Goal: Task Accomplishment & Management: Complete application form

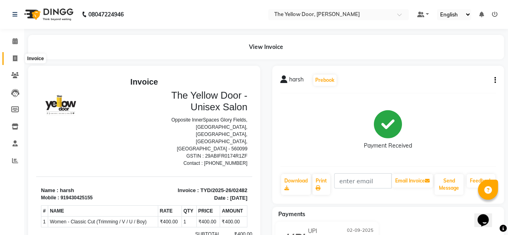
click at [16, 63] on span at bounding box center [15, 58] width 14 height 9
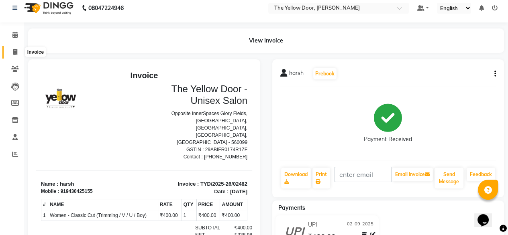
select select "service"
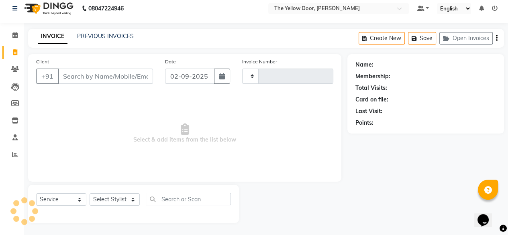
type input "02483"
select select "5650"
drag, startPoint x: 104, startPoint y: 201, endPoint x: 114, endPoint y: 196, distance: 10.8
click at [114, 196] on select "Select Stylist" at bounding box center [115, 200] width 50 height 12
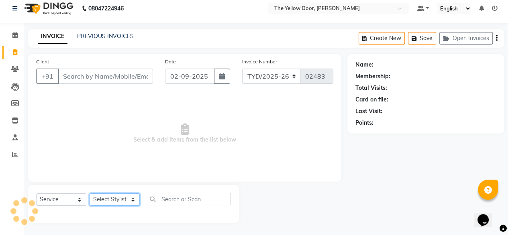
click at [114, 196] on select "Select Stylist Amit Roy Bina Deena Jena Housekeeping Manager Sajiya Shefi Shano…" at bounding box center [115, 200] width 50 height 12
drag, startPoint x: 114, startPoint y: 196, endPoint x: 109, endPoint y: 175, distance: 21.5
click at [109, 175] on div "Client +91 Date 02-09-2025 Invoice Number TYD/2025-26 V/2025-26 02483 Select & …" at bounding box center [184, 138] width 325 height 169
select select "36569"
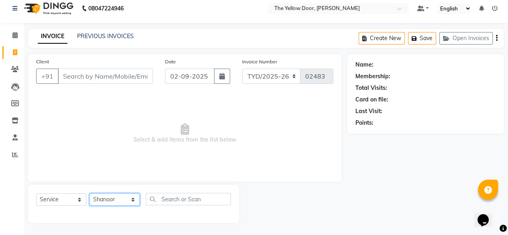
click at [90, 194] on select "Select Stylist Amit Roy Bina Deena Jena Housekeeping Manager Sajiya Shefi Shano…" at bounding box center [115, 200] width 50 height 12
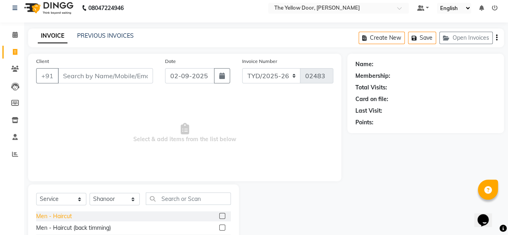
click at [68, 217] on div "Men - Haircut" at bounding box center [54, 217] width 36 height 8
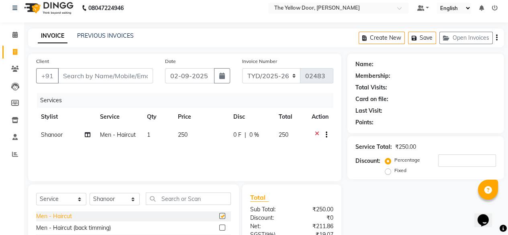
checkbox input "false"
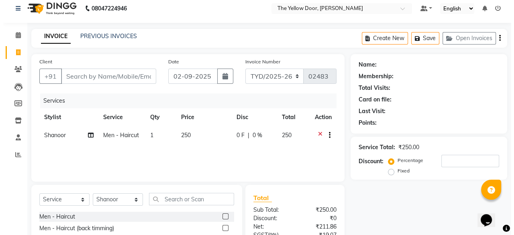
scroll to position [0, 0]
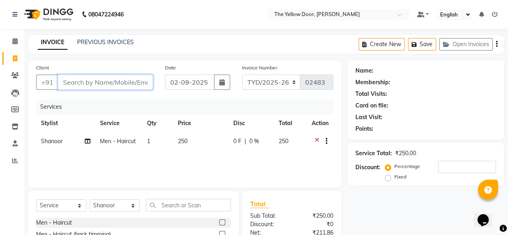
click at [135, 86] on input "Client" at bounding box center [105, 82] width 95 height 15
type input "8"
type input "0"
type input "8618378077"
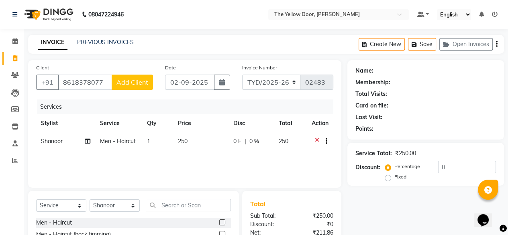
click at [122, 86] on span "Add Client" at bounding box center [133, 82] width 32 height 8
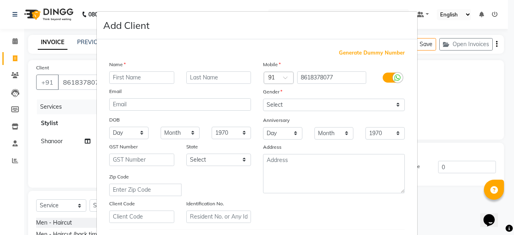
click at [127, 84] on input "text" at bounding box center [141, 78] width 65 height 12
type input "arbaz"
click at [225, 81] on input "text" at bounding box center [218, 78] width 65 height 12
type input "khan"
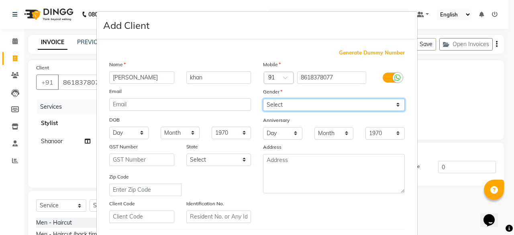
drag, startPoint x: 294, startPoint y: 109, endPoint x: 274, endPoint y: 134, distance: 31.2
click at [274, 134] on div "Mobile Country Code × 91 8618378077 Gender Select Male Female Other Prefer Not …" at bounding box center [334, 141] width 154 height 163
click at [263, 99] on select "Select Male Female Other Prefer Not To Say" at bounding box center [334, 105] width 142 height 12
drag, startPoint x: 275, startPoint y: 111, endPoint x: 276, endPoint y: 129, distance: 17.3
click at [276, 129] on div "Mobile Country Code × 91 8618378077 Gender Select Male Female Other Prefer Not …" at bounding box center [334, 141] width 154 height 163
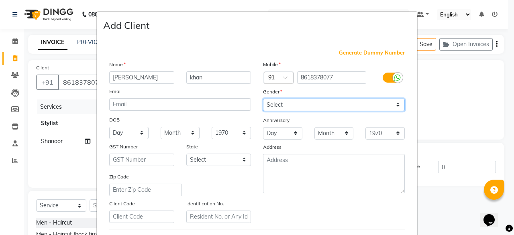
select select "male"
click at [263, 99] on select "Select Male Female Other Prefer Not To Say" at bounding box center [334, 105] width 142 height 12
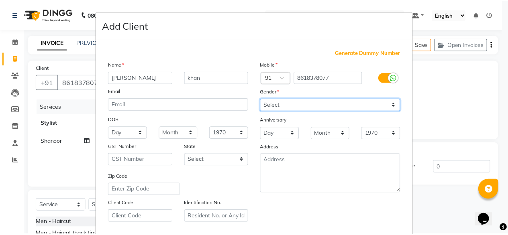
scroll to position [139, 0]
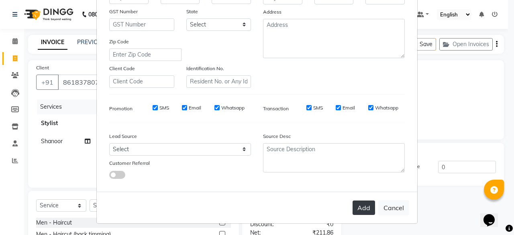
click at [364, 209] on button "Add" at bounding box center [364, 208] width 23 height 14
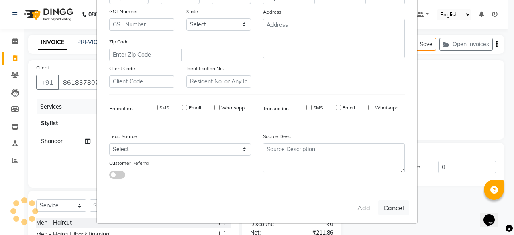
select select
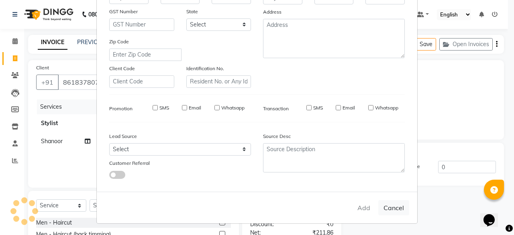
select select
checkbox input "false"
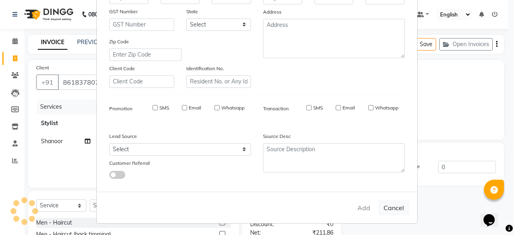
checkbox input "false"
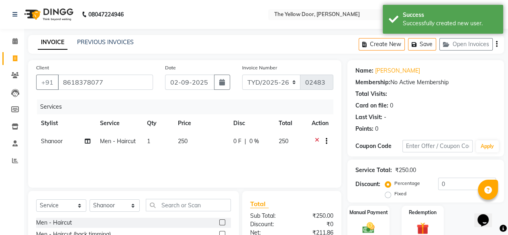
scroll to position [87, 0]
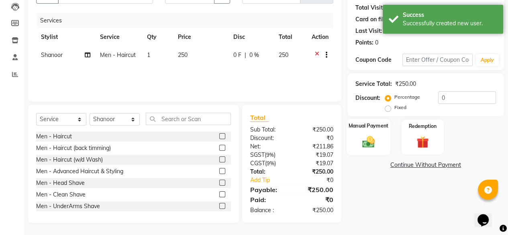
click at [369, 132] on div "Manual Payment" at bounding box center [369, 137] width 44 height 37
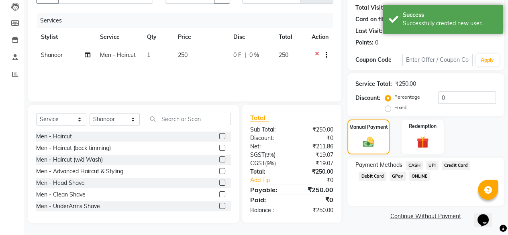
click at [427, 166] on span "UPI" at bounding box center [432, 165] width 12 height 9
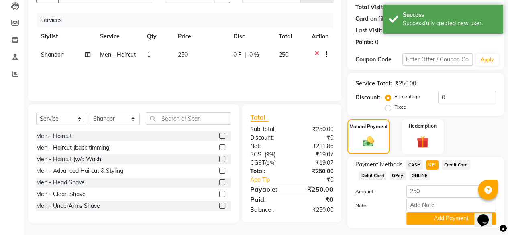
scroll to position [109, 0]
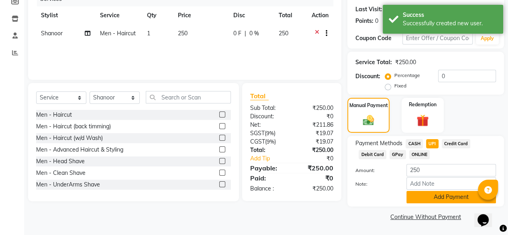
click at [432, 194] on button "Add Payment" at bounding box center [452, 197] width 90 height 12
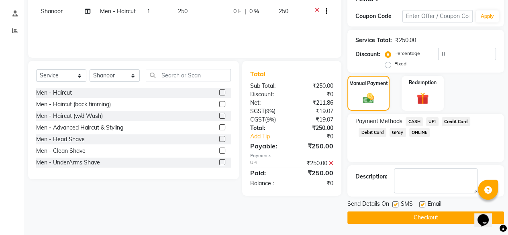
scroll to position [131, 0]
click at [330, 162] on icon at bounding box center [331, 163] width 4 height 6
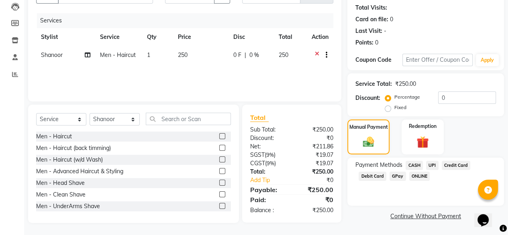
click at [411, 167] on span "CASH" at bounding box center [414, 165] width 17 height 9
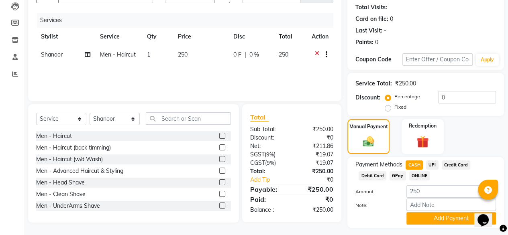
scroll to position [109, 0]
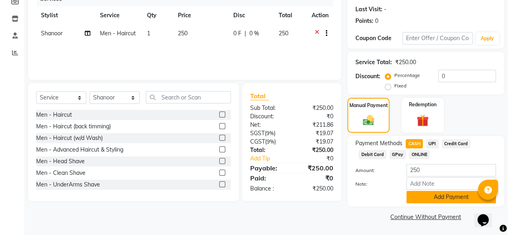
click at [426, 196] on button "Add Payment" at bounding box center [452, 197] width 90 height 12
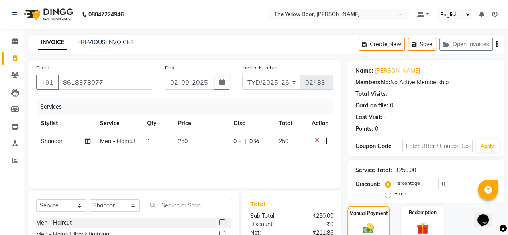
scroll to position [131, 0]
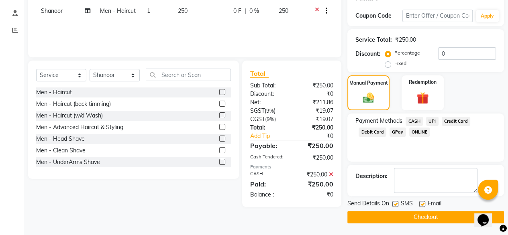
click at [365, 212] on button "Checkout" at bounding box center [426, 217] width 157 height 12
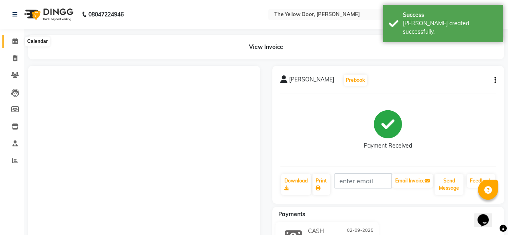
click at [9, 39] on span at bounding box center [15, 41] width 14 height 9
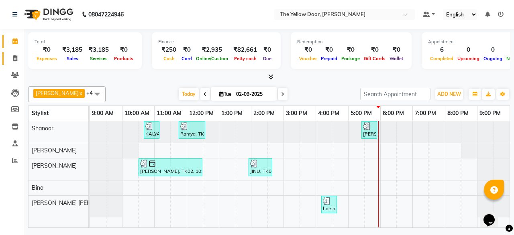
click at [17, 65] on link "Invoice" at bounding box center [11, 58] width 19 height 13
select select "service"
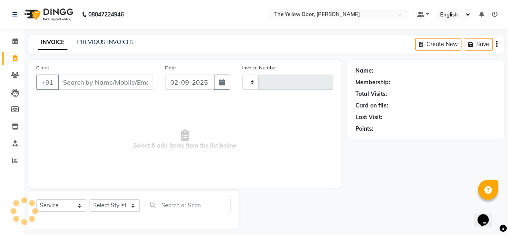
type input "02484"
select select "5650"
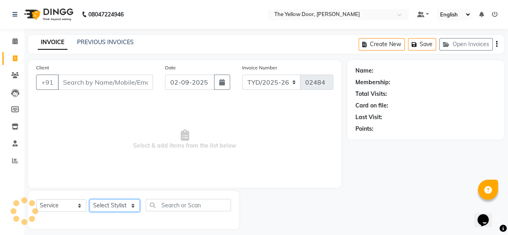
click at [116, 201] on select "Select Stylist Amit Roy Bina Deena Jena Housekeeping Manager Sajiya Shefi Shano…" at bounding box center [115, 206] width 50 height 12
select select "51707"
click at [90, 200] on select "Select Stylist Amit Roy Bina Deena Jena Housekeeping Manager Sajiya Shefi Shano…" at bounding box center [115, 206] width 50 height 12
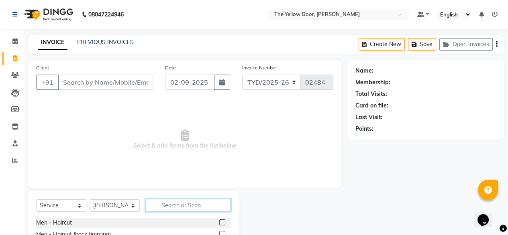
click at [153, 201] on input "text" at bounding box center [188, 205] width 85 height 12
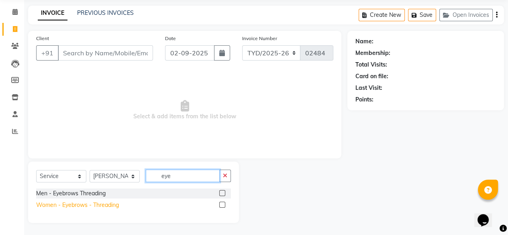
type input "eye"
click at [107, 205] on div "Women - Eyebrows - Threading" at bounding box center [77, 205] width 83 height 8
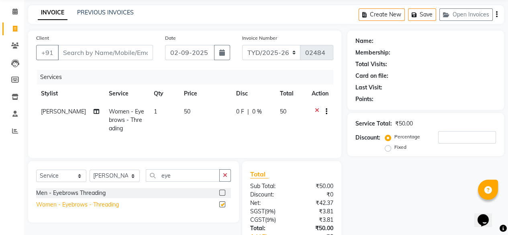
checkbox input "false"
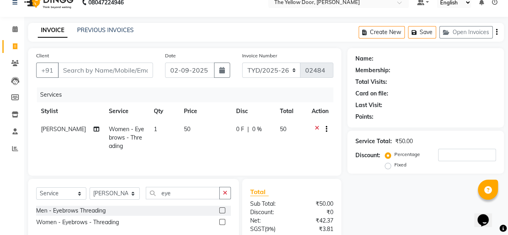
scroll to position [86, 0]
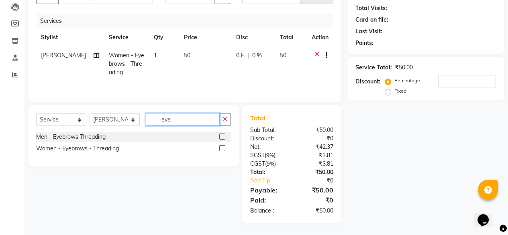
click at [178, 117] on input "eye" at bounding box center [183, 119] width 74 height 12
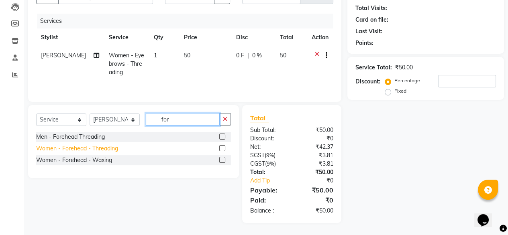
type input "for"
click at [101, 150] on div "Women - Forehead - Threading" at bounding box center [77, 149] width 82 height 8
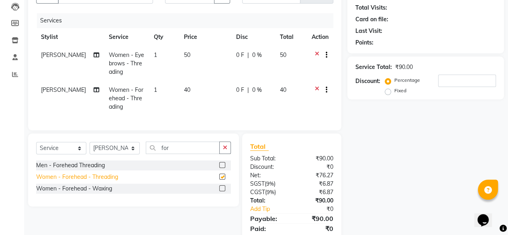
checkbox input "false"
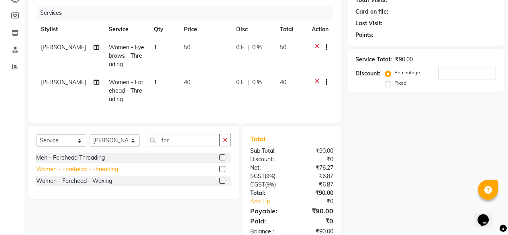
scroll to position [0, 0]
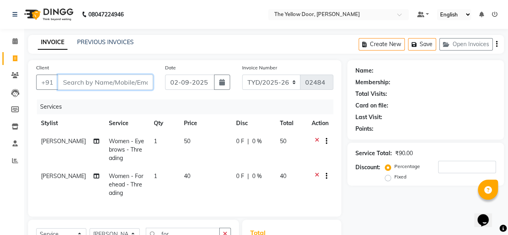
click at [80, 81] on input "Client" at bounding box center [105, 82] width 95 height 15
type input "t"
type input "0"
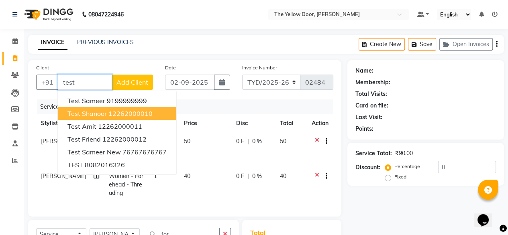
click at [87, 114] on span "Test Shanoor" at bounding box center [87, 114] width 39 height 8
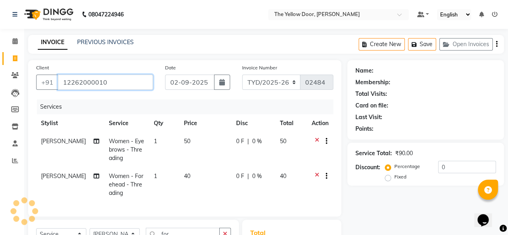
type input "12262000010"
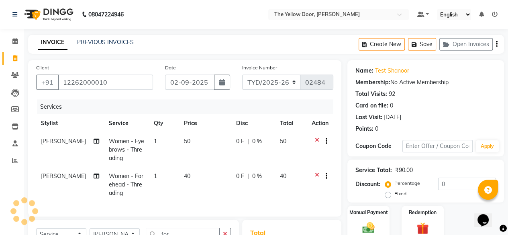
scroll to position [121, 0]
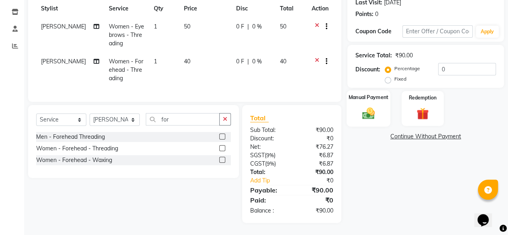
click at [367, 112] on img at bounding box center [368, 113] width 20 height 14
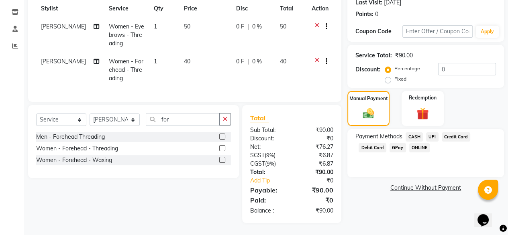
click at [434, 133] on span "UPI" at bounding box center [432, 137] width 12 height 9
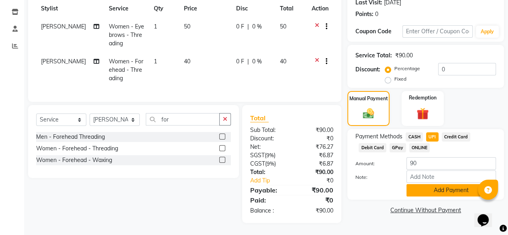
click at [413, 184] on button "Add Payment" at bounding box center [452, 190] width 90 height 12
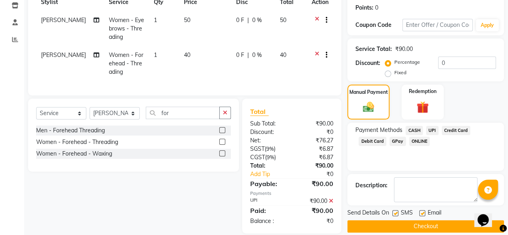
scroll to position [138, 0]
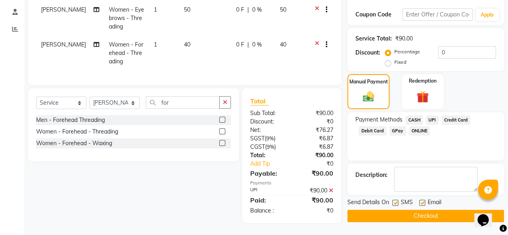
click at [402, 210] on button "Checkout" at bounding box center [426, 216] width 157 height 12
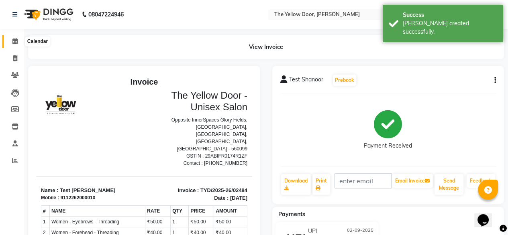
click at [15, 41] on icon at bounding box center [14, 41] width 5 height 6
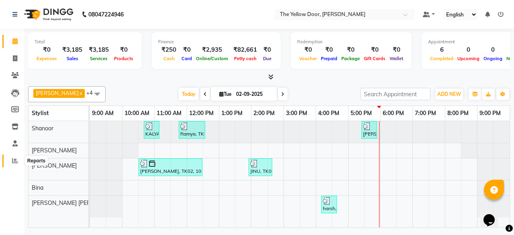
click at [13, 160] on icon at bounding box center [15, 161] width 6 height 6
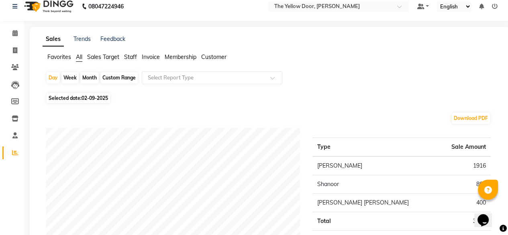
scroll to position [6, 0]
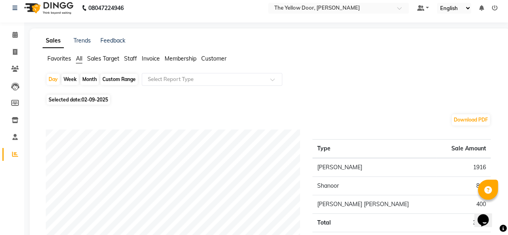
click at [92, 76] on div "Month" at bounding box center [89, 79] width 18 height 11
select select "9"
select select "2025"
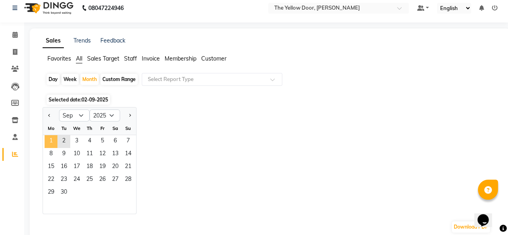
click at [49, 137] on span "1" at bounding box center [51, 141] width 13 height 13
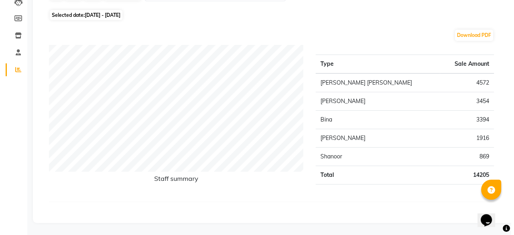
scroll to position [0, 0]
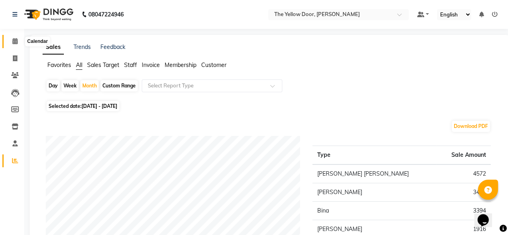
click at [18, 41] on span at bounding box center [15, 41] width 14 height 9
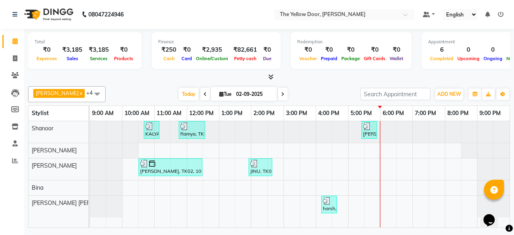
click at [200, 89] on span at bounding box center [205, 94] width 10 height 12
type input "[DATE]"
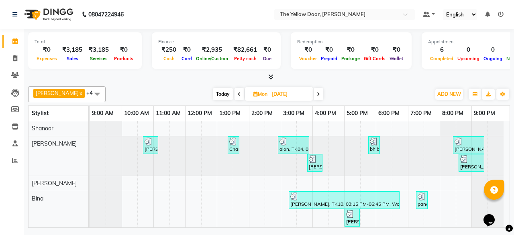
scroll to position [42, 0]
